Goal: Navigation & Orientation: Find specific page/section

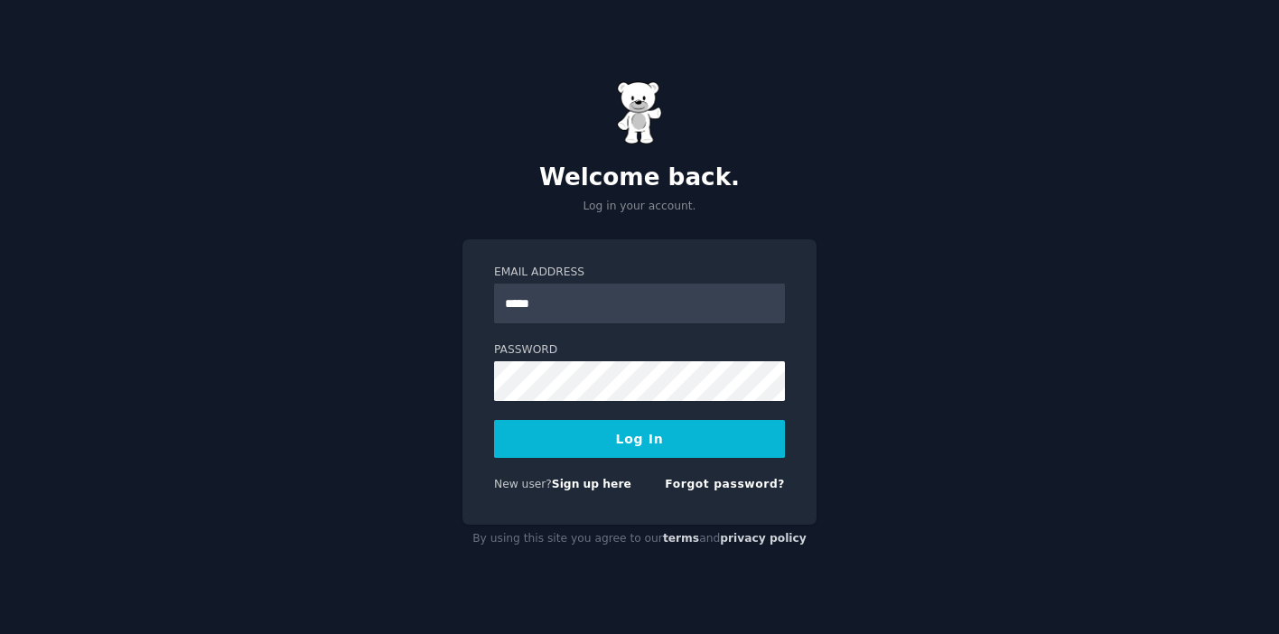
type input "**********"
click at [494, 420] on button "Log In" at bounding box center [639, 439] width 291 height 38
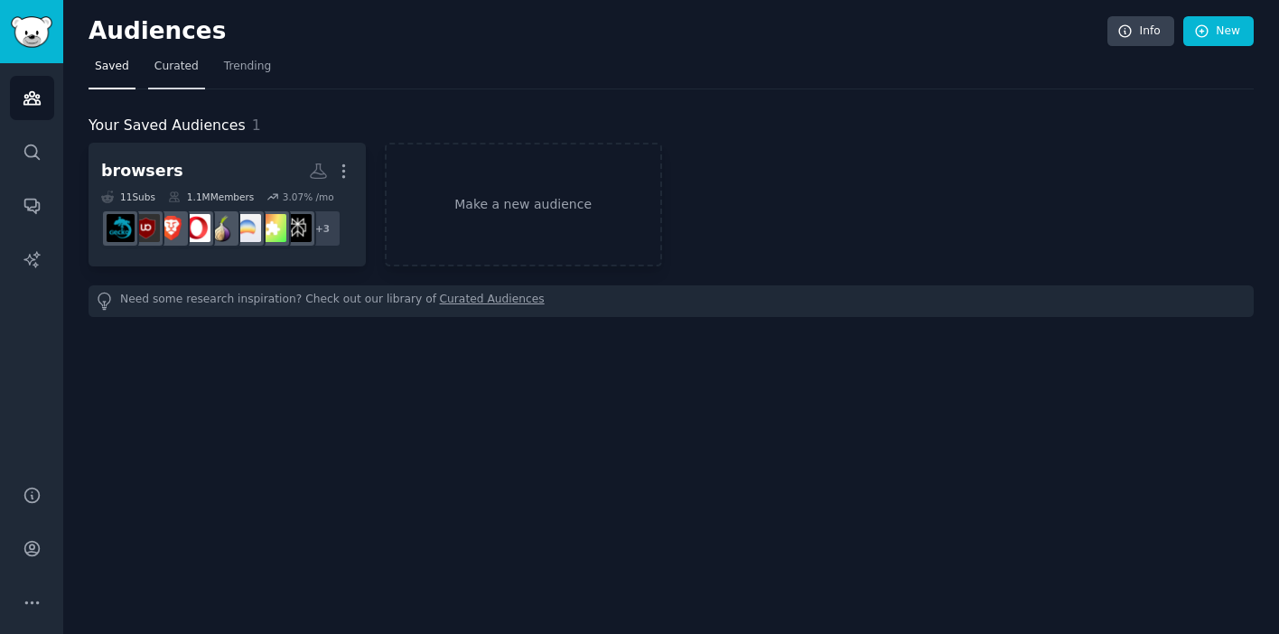
click at [182, 70] on span "Curated" at bounding box center [176, 67] width 44 height 16
